Goal: Transaction & Acquisition: Purchase product/service

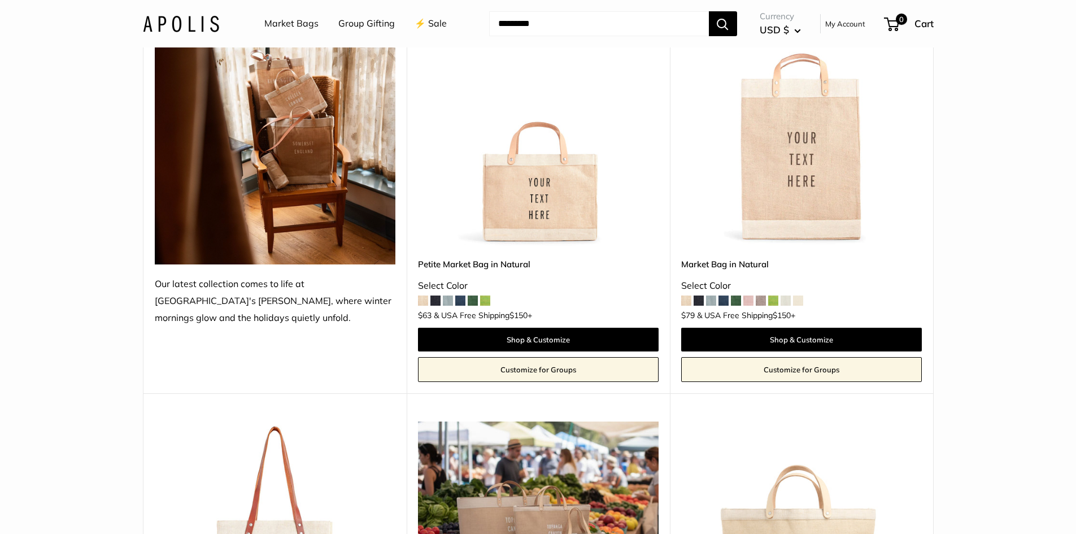
scroll to position [297, 0]
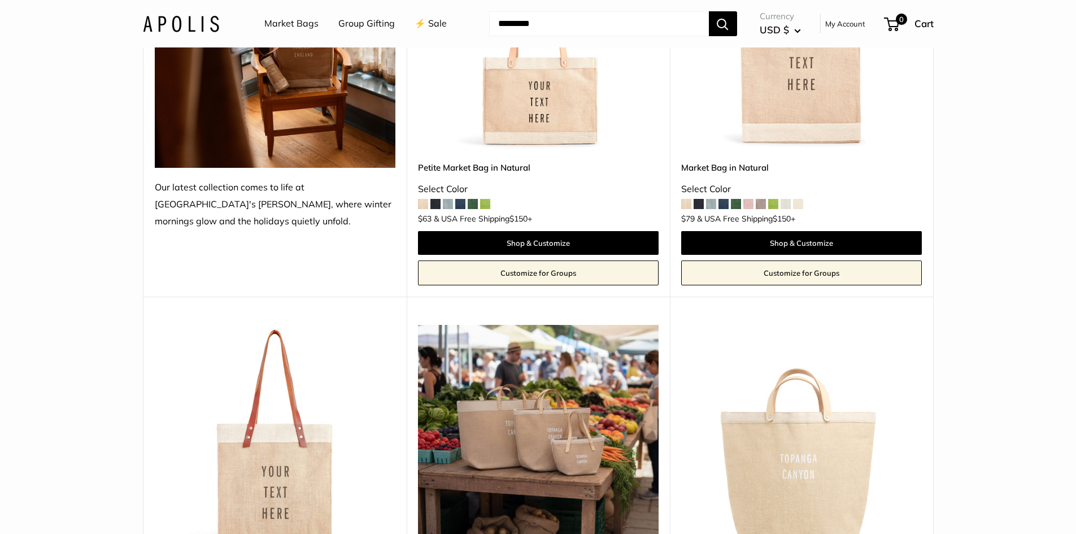
drag, startPoint x: 1082, startPoint y: 38, endPoint x: 1084, endPoint y: 59, distance: 21.1
click at [0, 0] on img at bounding box center [0, 0] width 0 height 0
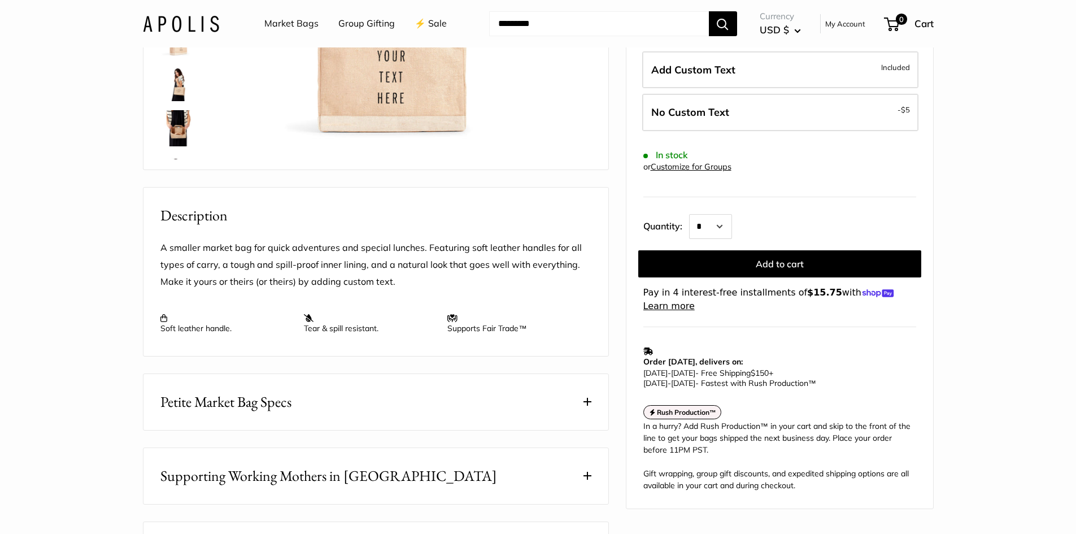
scroll to position [286, 0]
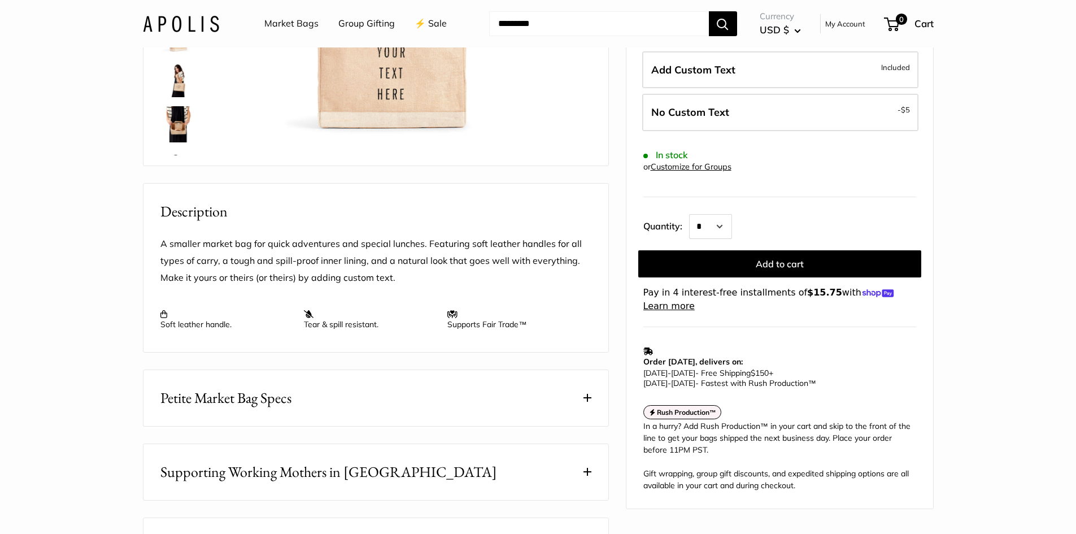
drag, startPoint x: 1082, startPoint y: 36, endPoint x: 1071, endPoint y: 82, distance: 47.6
click at [589, 402] on span at bounding box center [588, 398] width 8 height 8
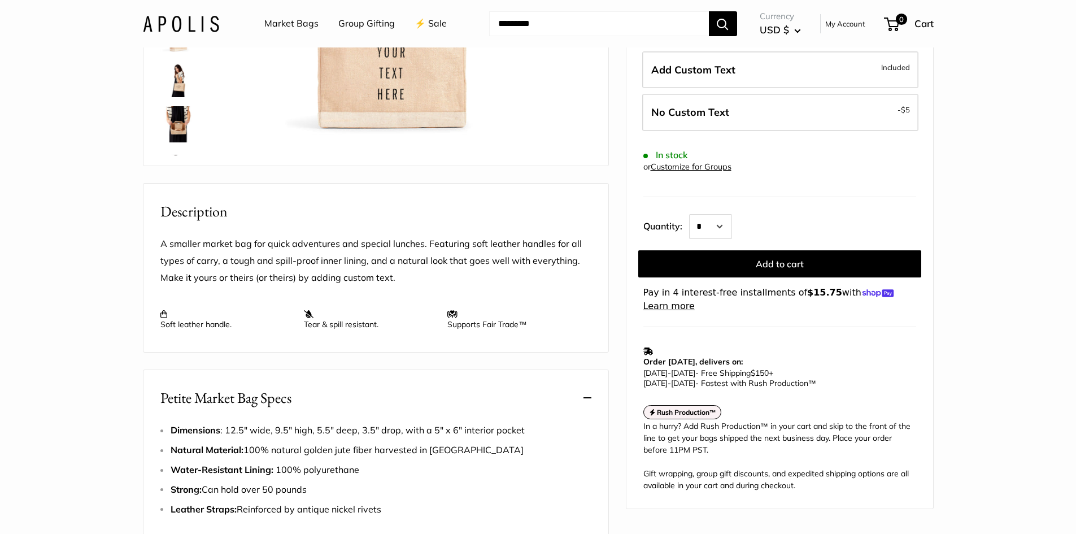
scroll to position [0, 0]
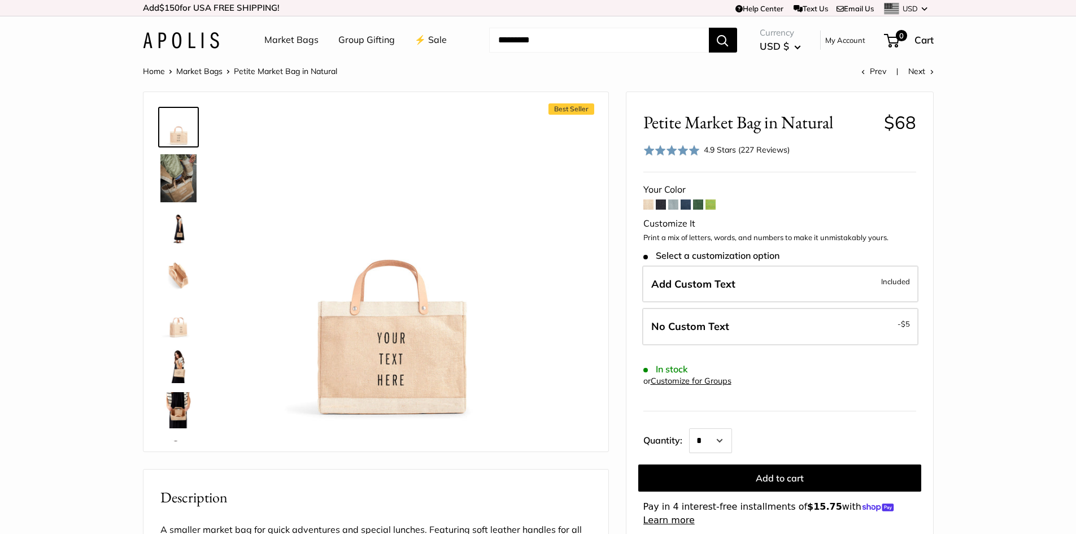
click at [283, 38] on link "Market Bags" at bounding box center [291, 40] width 54 height 17
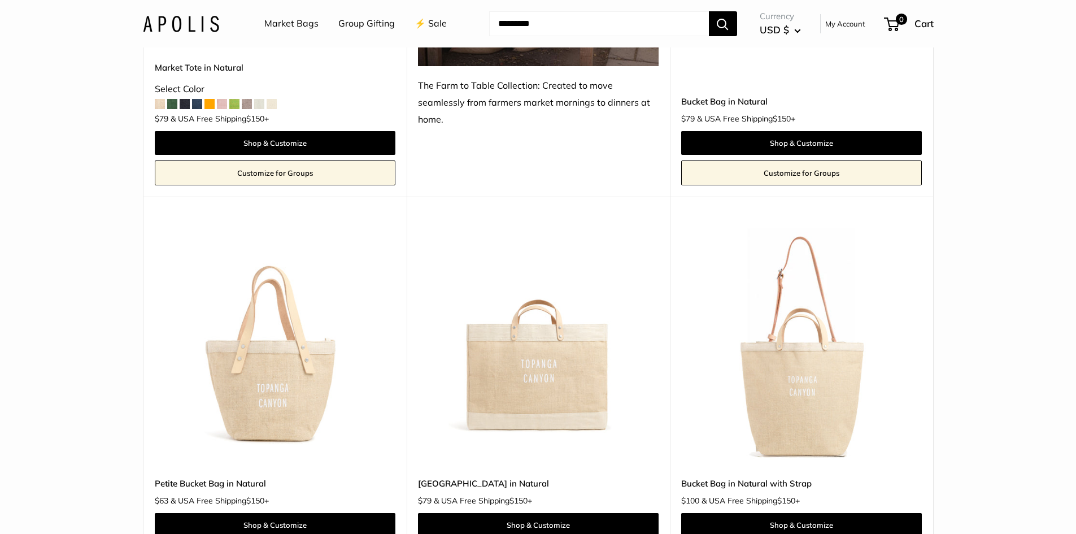
scroll to position [957, 0]
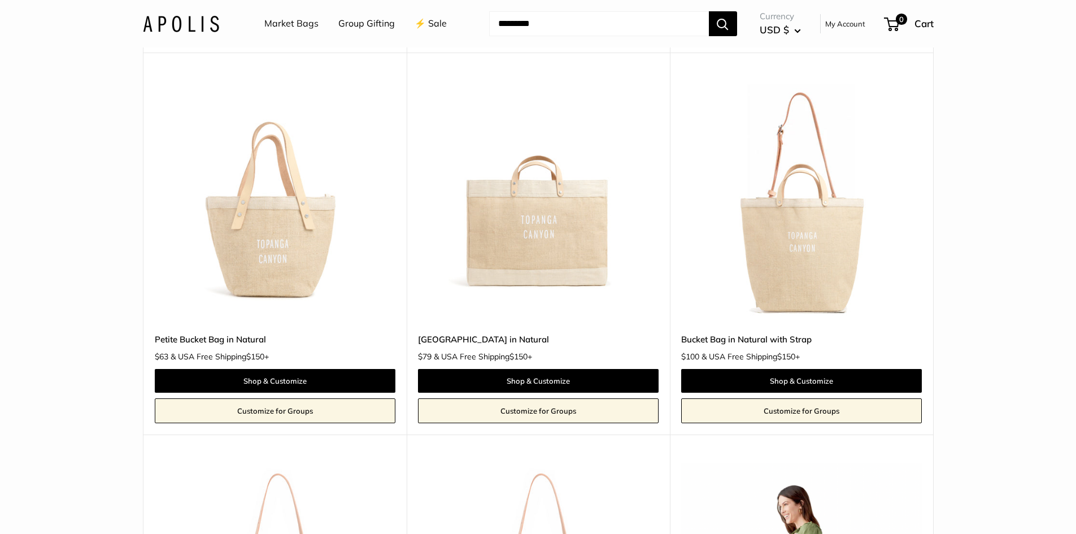
drag, startPoint x: 1080, startPoint y: 32, endPoint x: 1082, endPoint y: 96, distance: 63.9
click at [0, 0] on img at bounding box center [0, 0] width 0 height 0
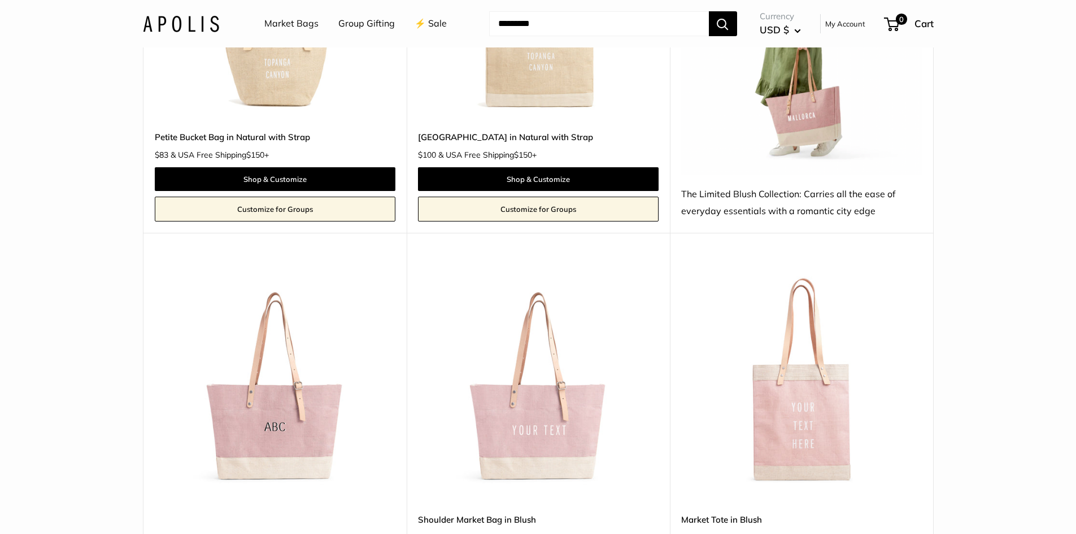
scroll to position [1693, 0]
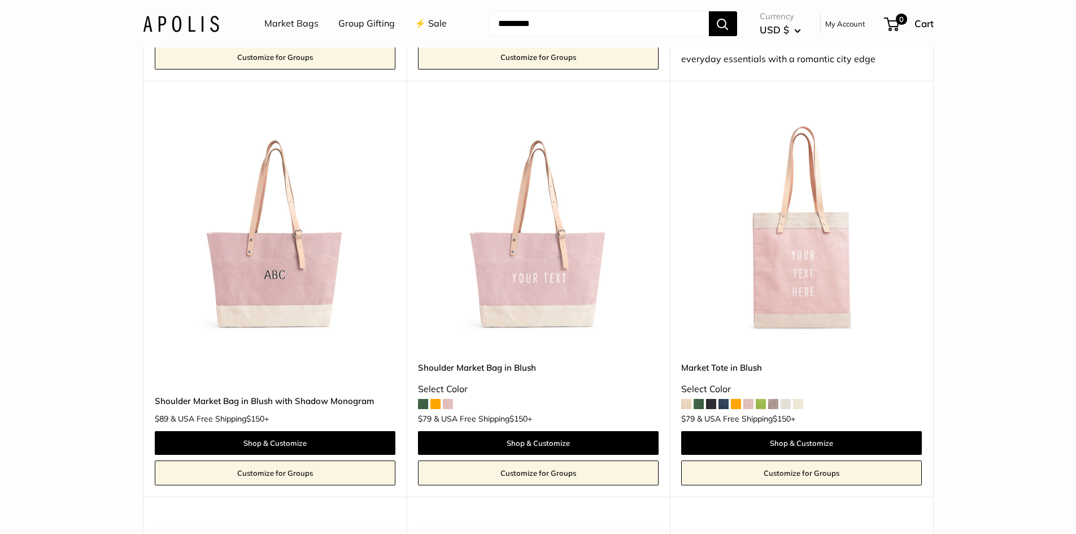
click at [0, 0] on img at bounding box center [0, 0] width 0 height 0
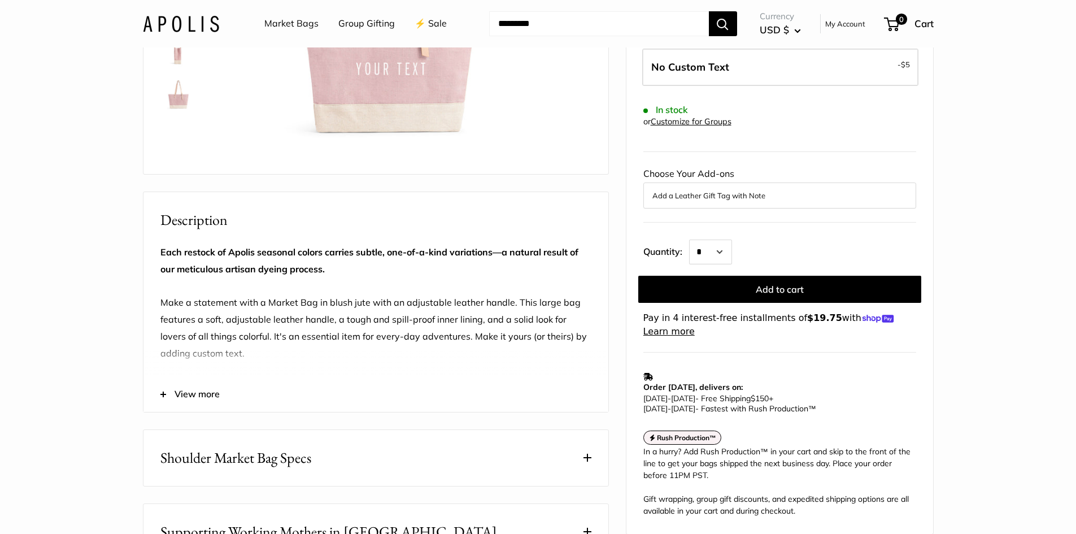
scroll to position [383, 0]
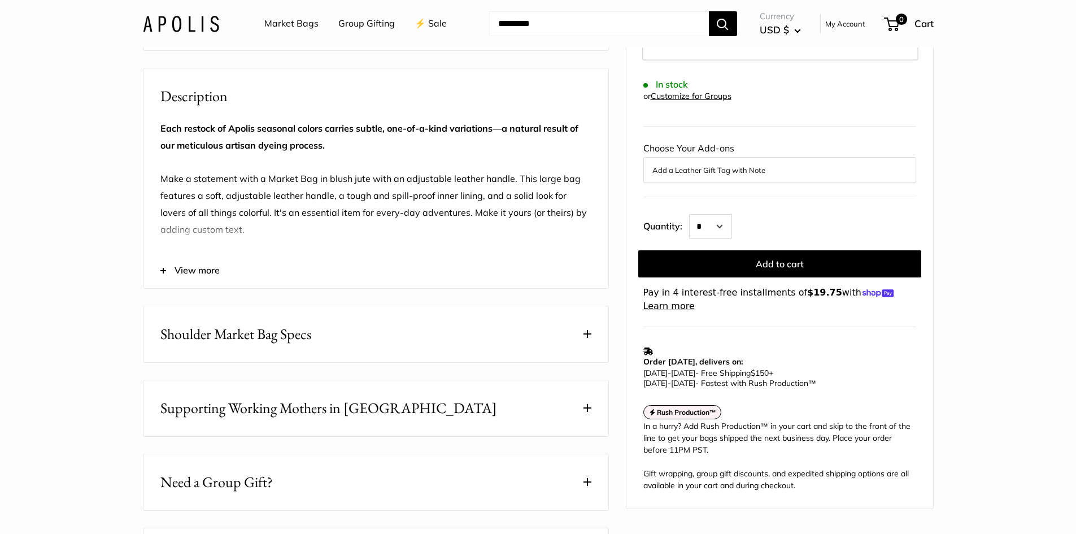
click at [590, 338] on span at bounding box center [588, 334] width 8 height 8
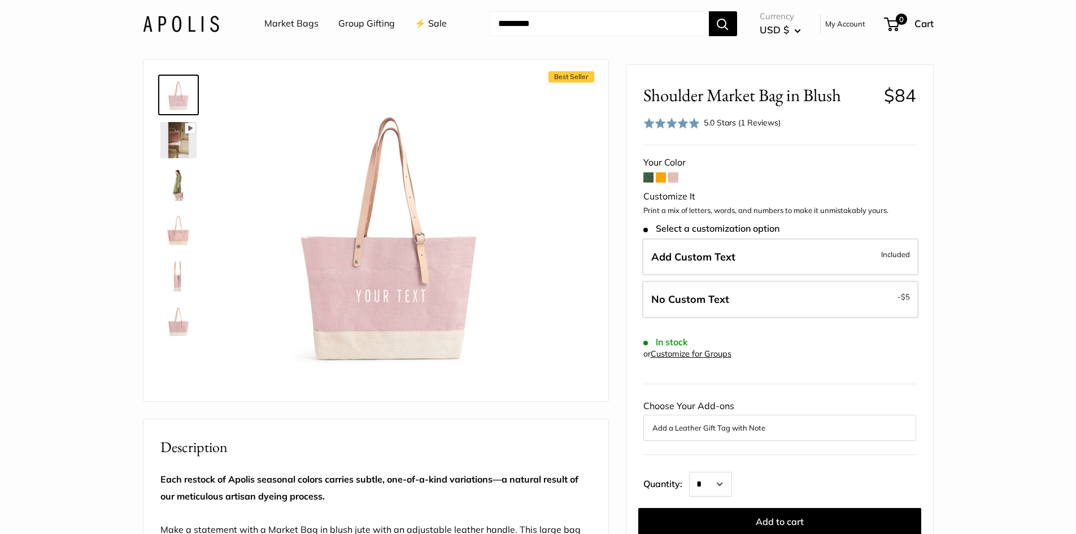
scroll to position [28, 0]
